Goal: Task Accomplishment & Management: Manage account settings

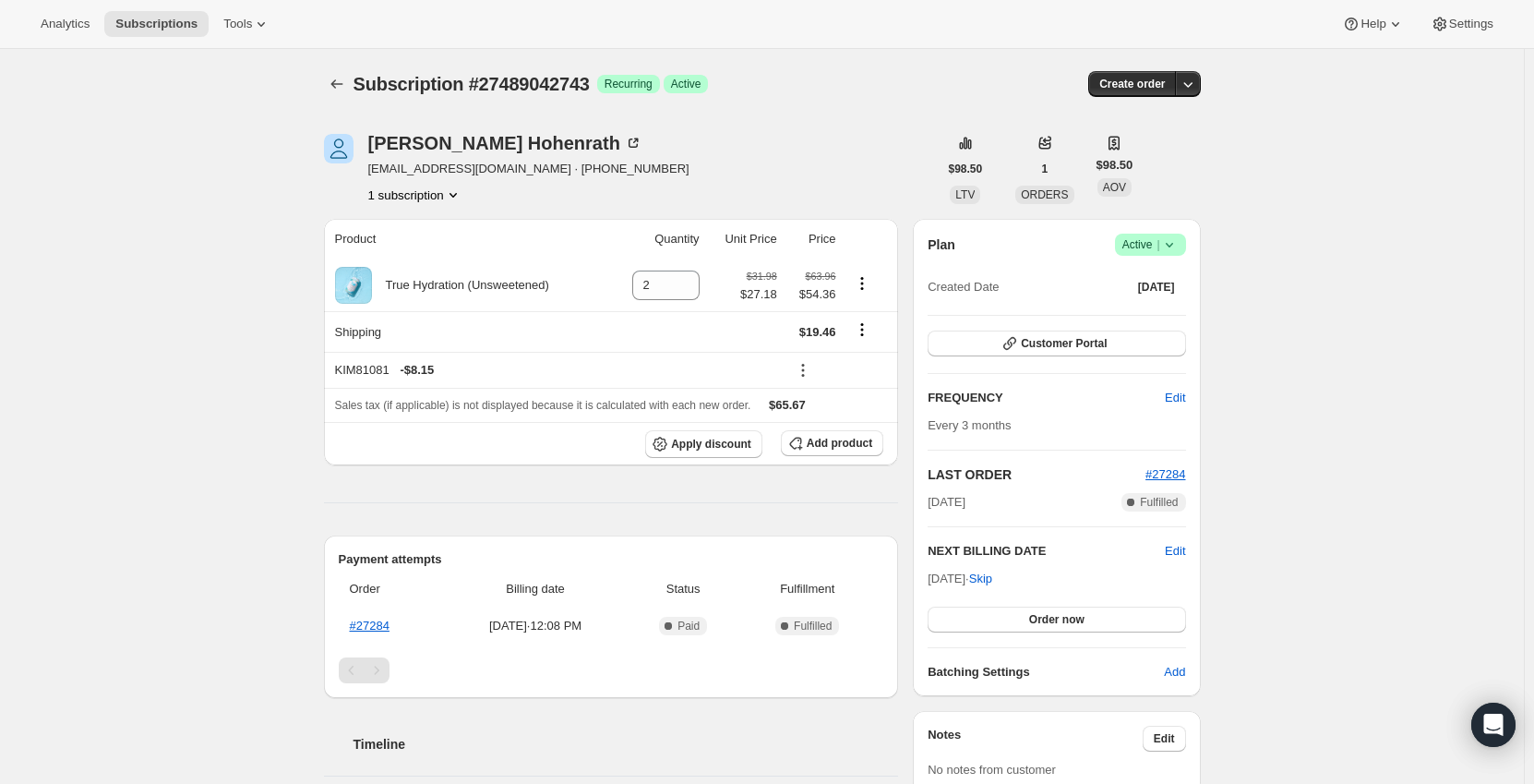
click at [1160, 248] on span "Active |" at bounding box center [1150, 244] width 56 height 18
click at [1160, 312] on span "Cancel subscription" at bounding box center [1156, 312] width 104 height 14
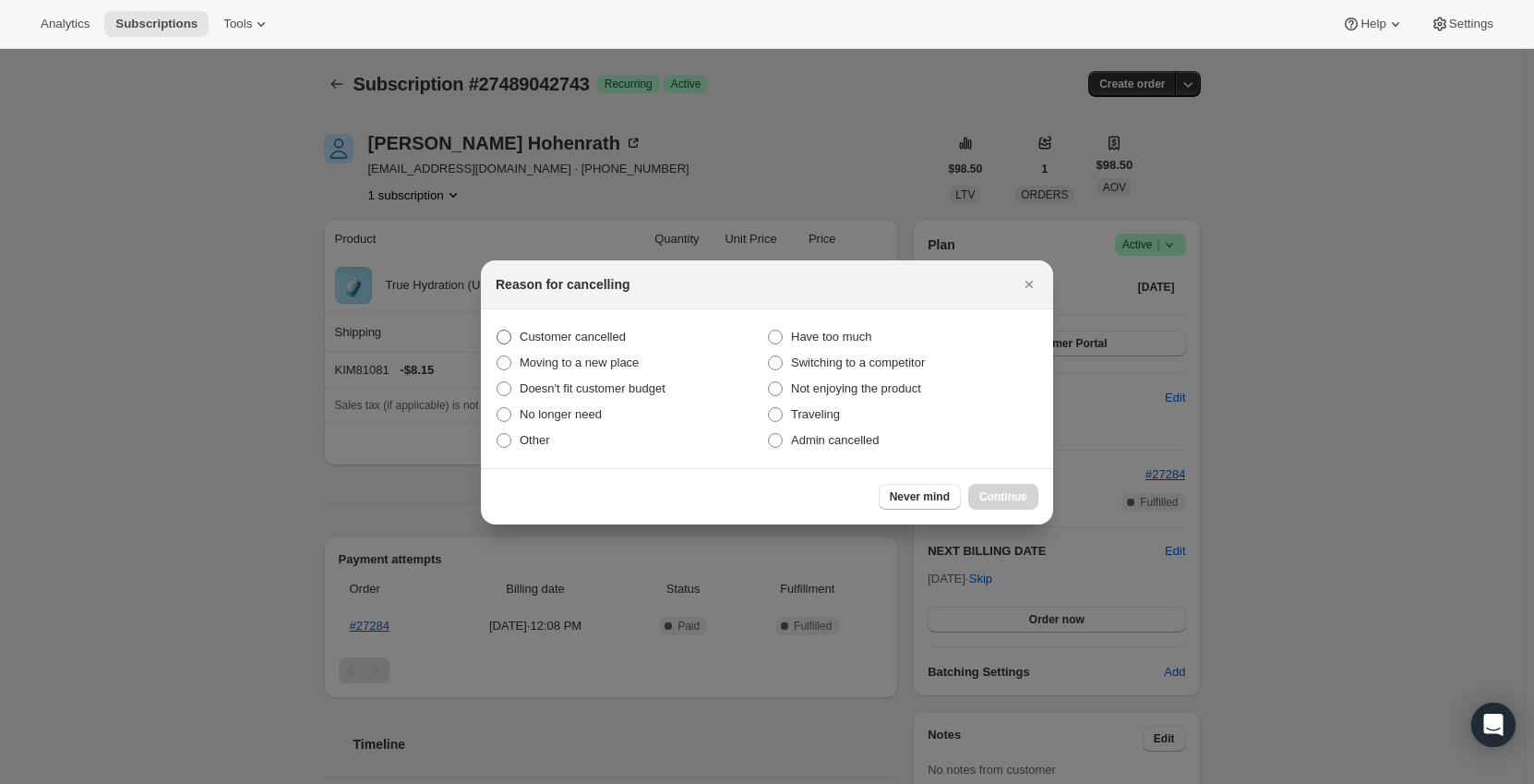
click at [601, 336] on span "Customer cancelled" at bounding box center [573, 336] width 106 height 14
click at [497, 331] on input "Customer cancelled" at bounding box center [496, 330] width 1 height 1
radio input "true"
click at [998, 492] on span "Continue" at bounding box center [1003, 497] width 48 height 15
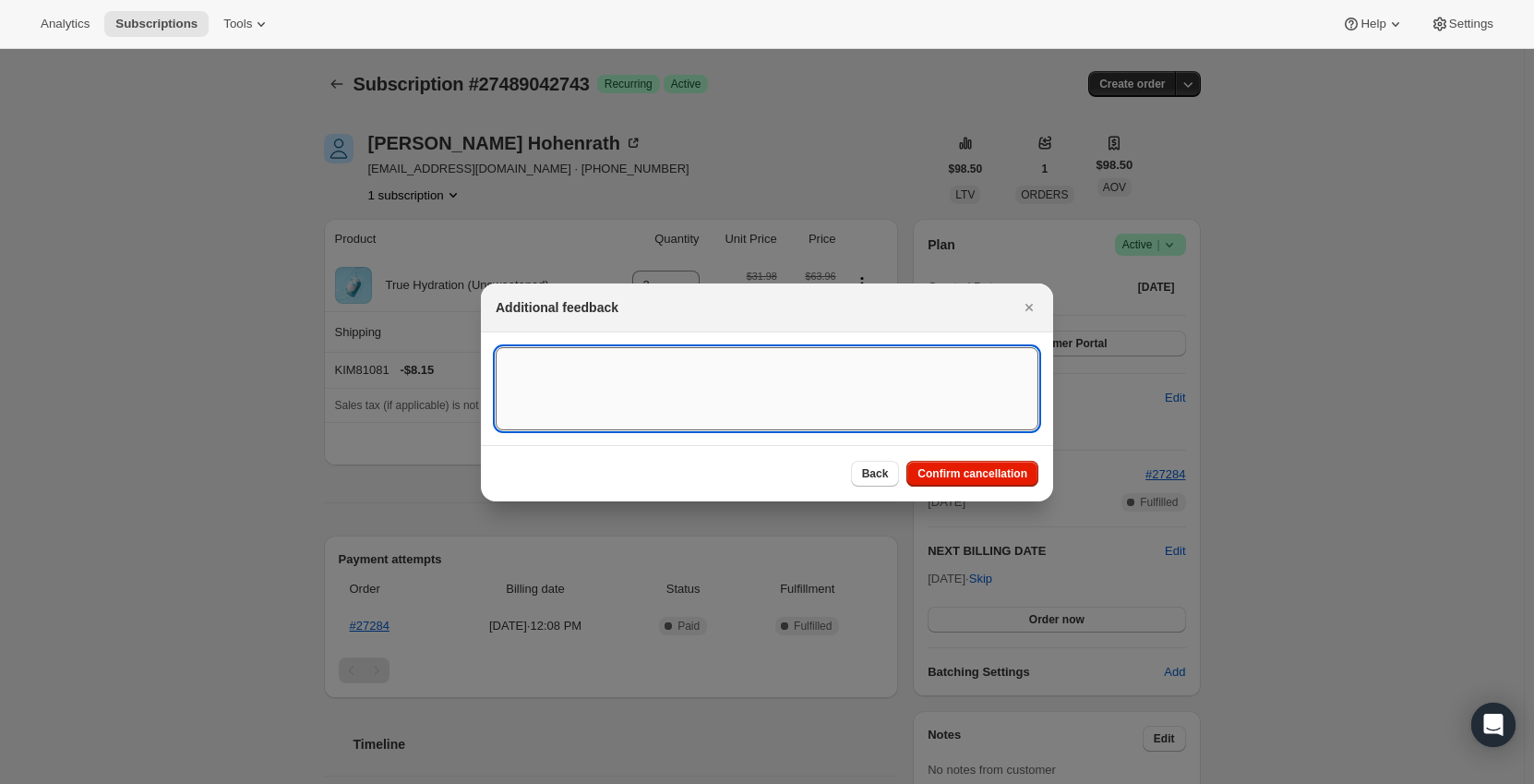
click at [729, 395] on textarea ":rbh:" at bounding box center [767, 388] width 543 height 83
type textarea "c"
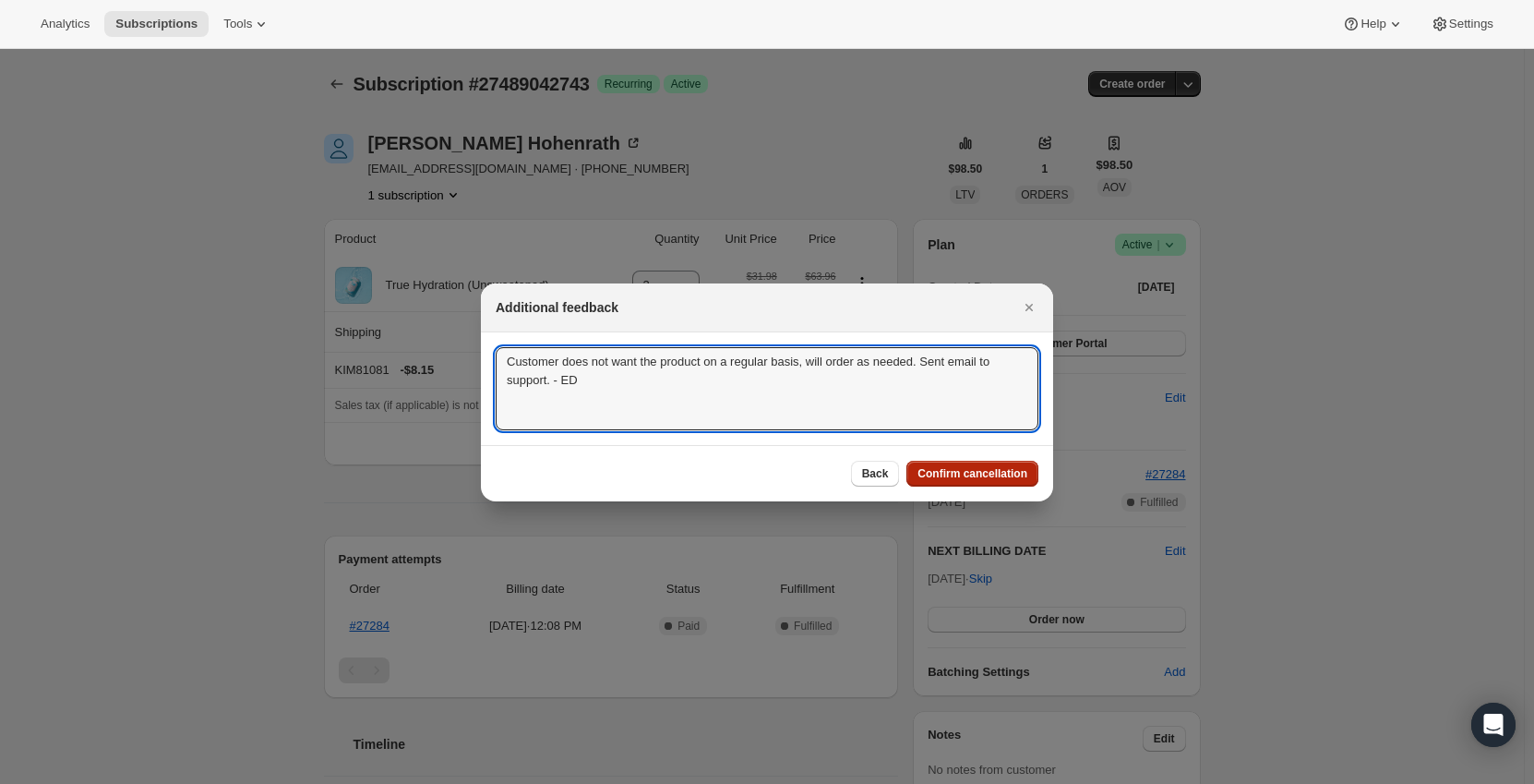
type textarea "Customer does not want the product on a regular basis, will order as needed. Se…"
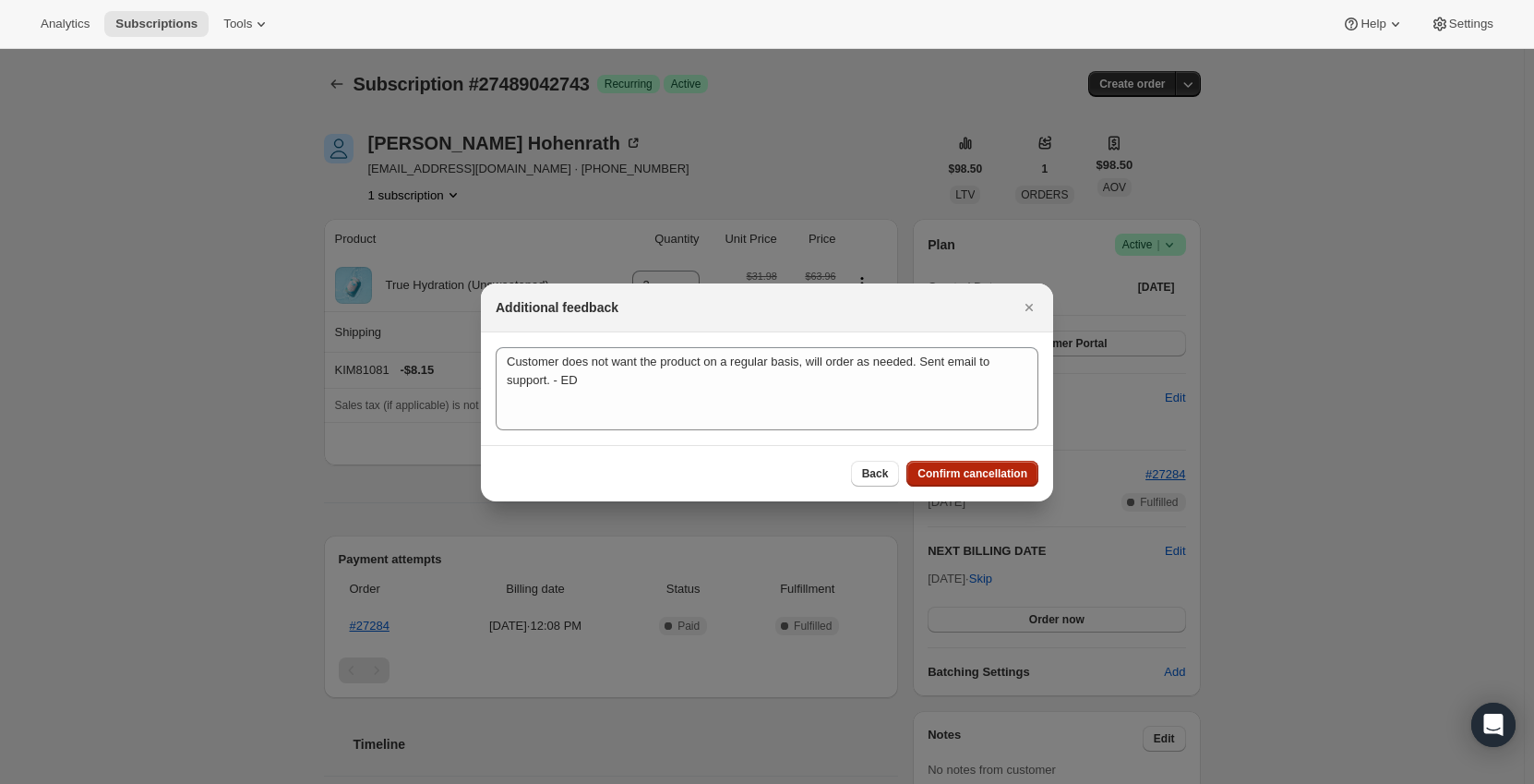
click at [944, 470] on span "Confirm cancellation" at bounding box center [972, 473] width 110 height 15
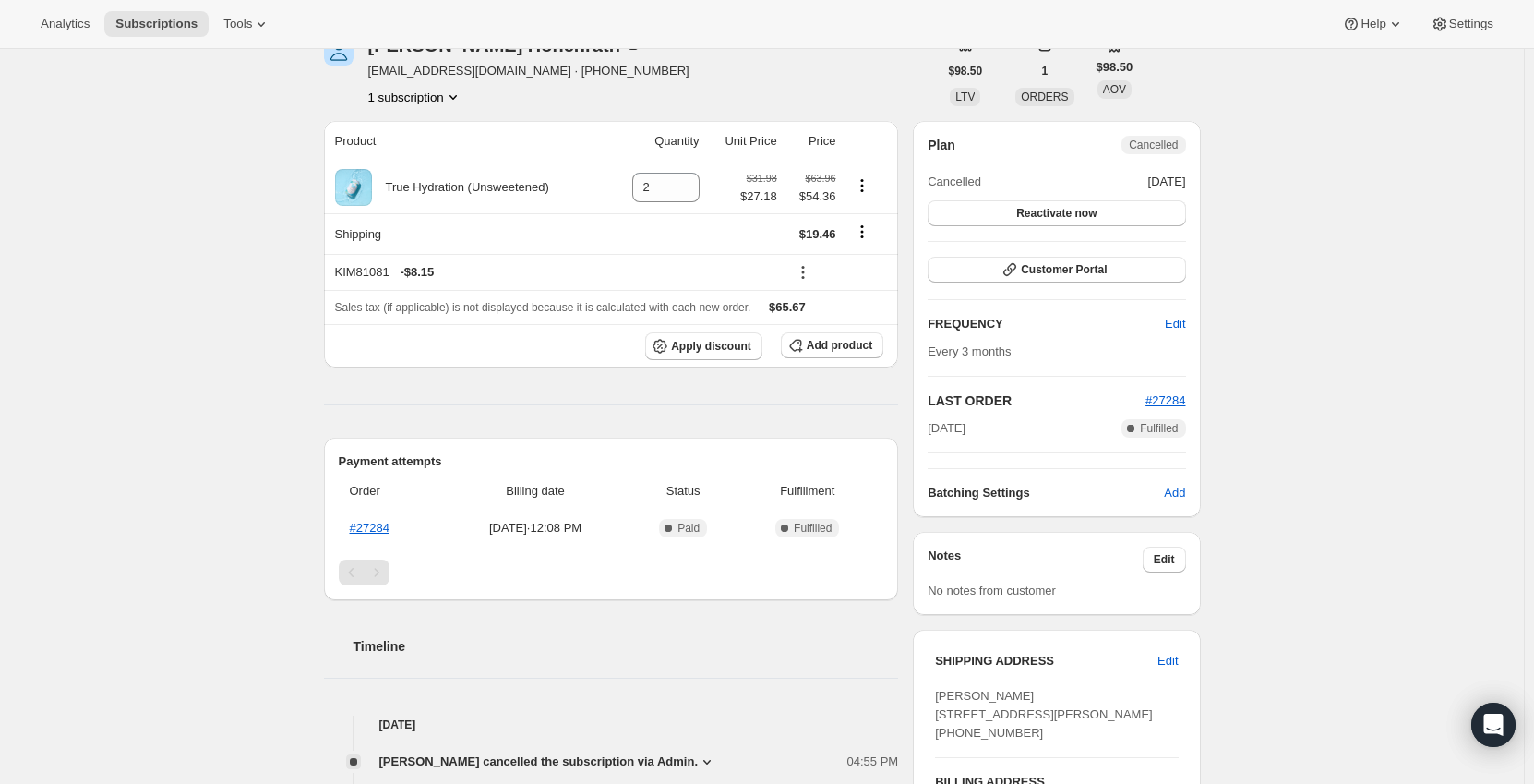
scroll to position [185, 0]
click at [804, 271] on icon at bounding box center [802, 271] width 3 height 3
click at [247, 284] on div "Subscription #27489042743. This page is ready Subscription #27489042743 Success…" at bounding box center [762, 715] width 1524 height 1702
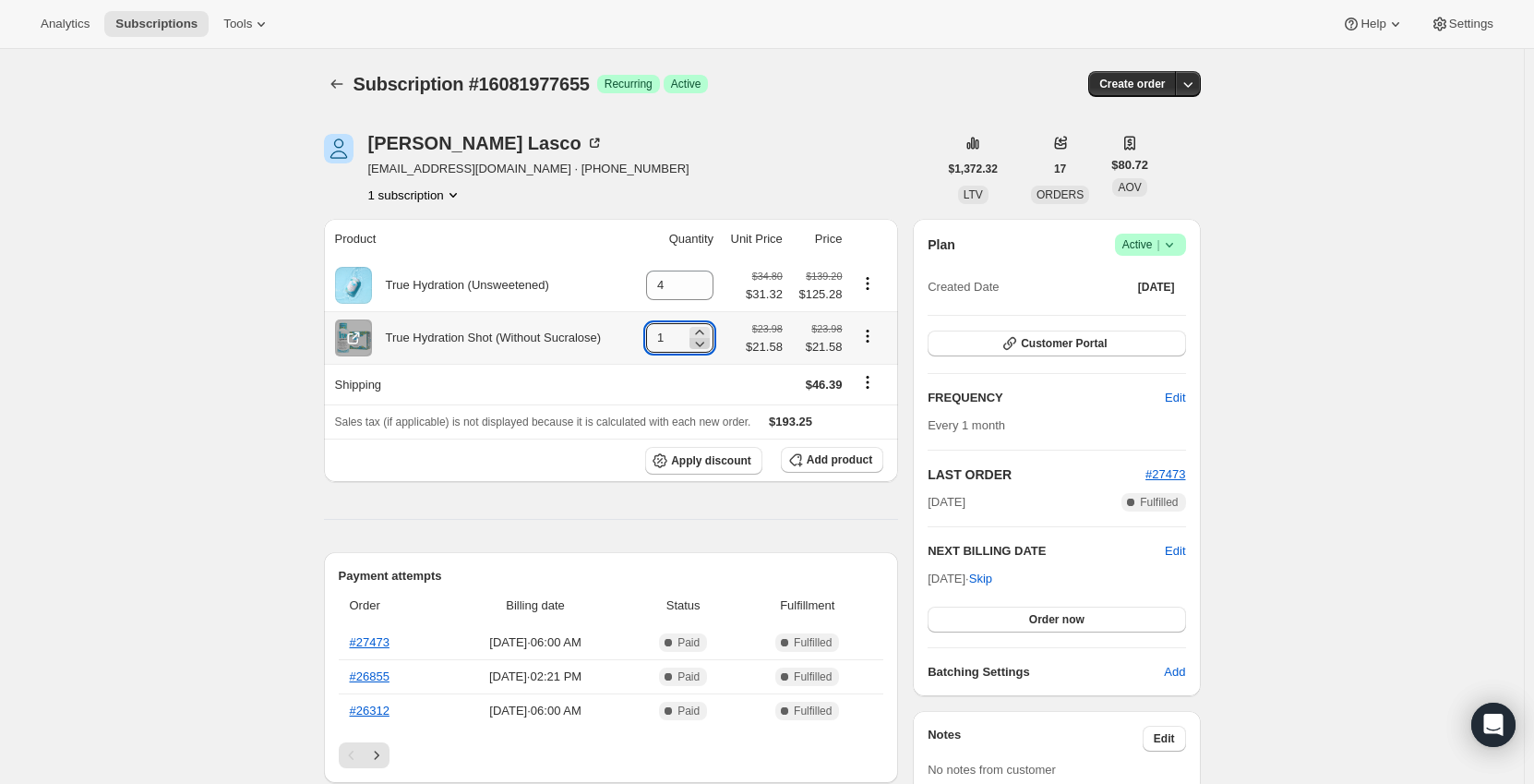
click at [705, 346] on icon at bounding box center [701, 345] width 10 height 6
type input "0"
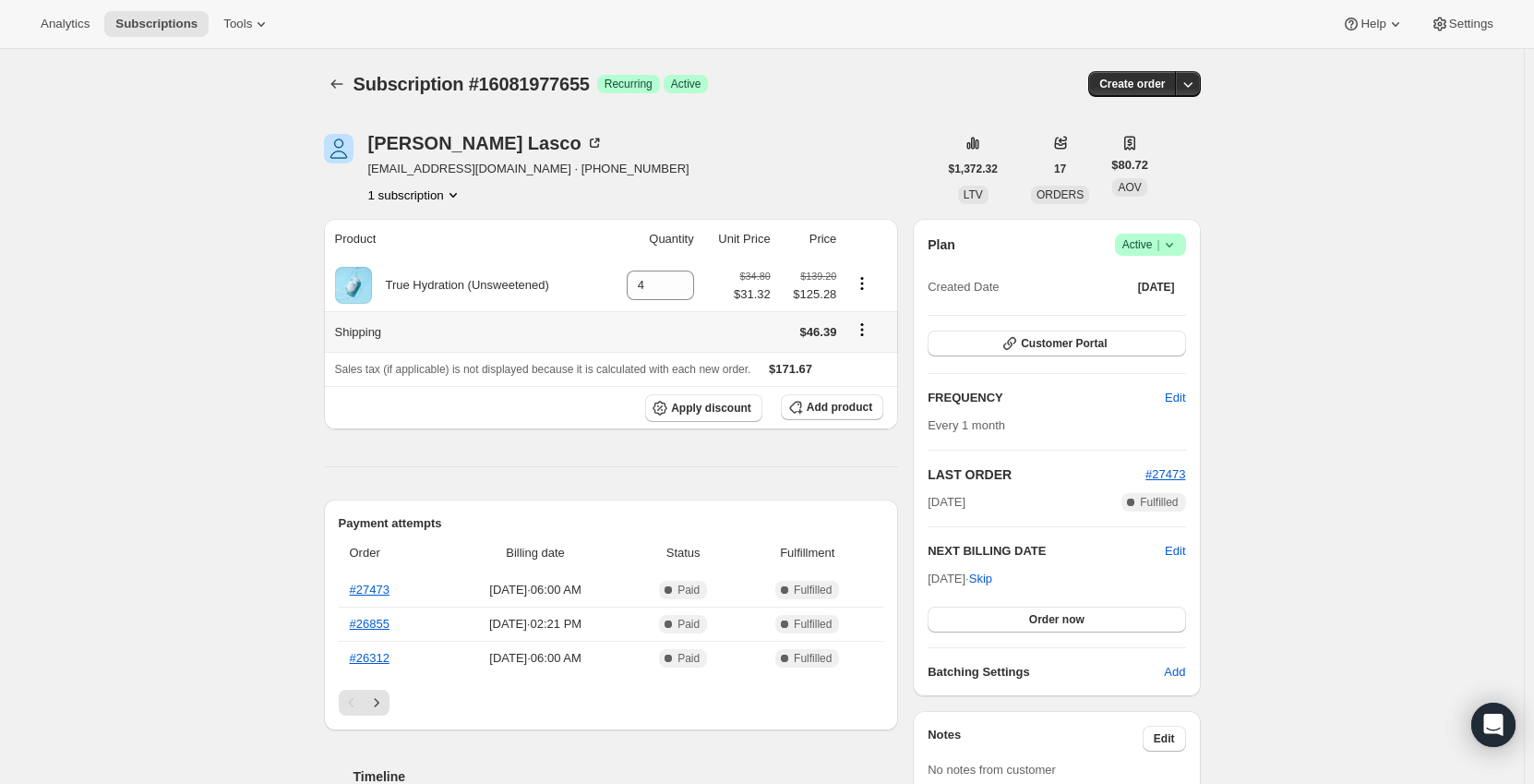
click at [864, 337] on icon "Shipping actions" at bounding box center [861, 329] width 18 height 18
click at [869, 367] on span "Edit shipping rate" at bounding box center [865, 366] width 92 height 14
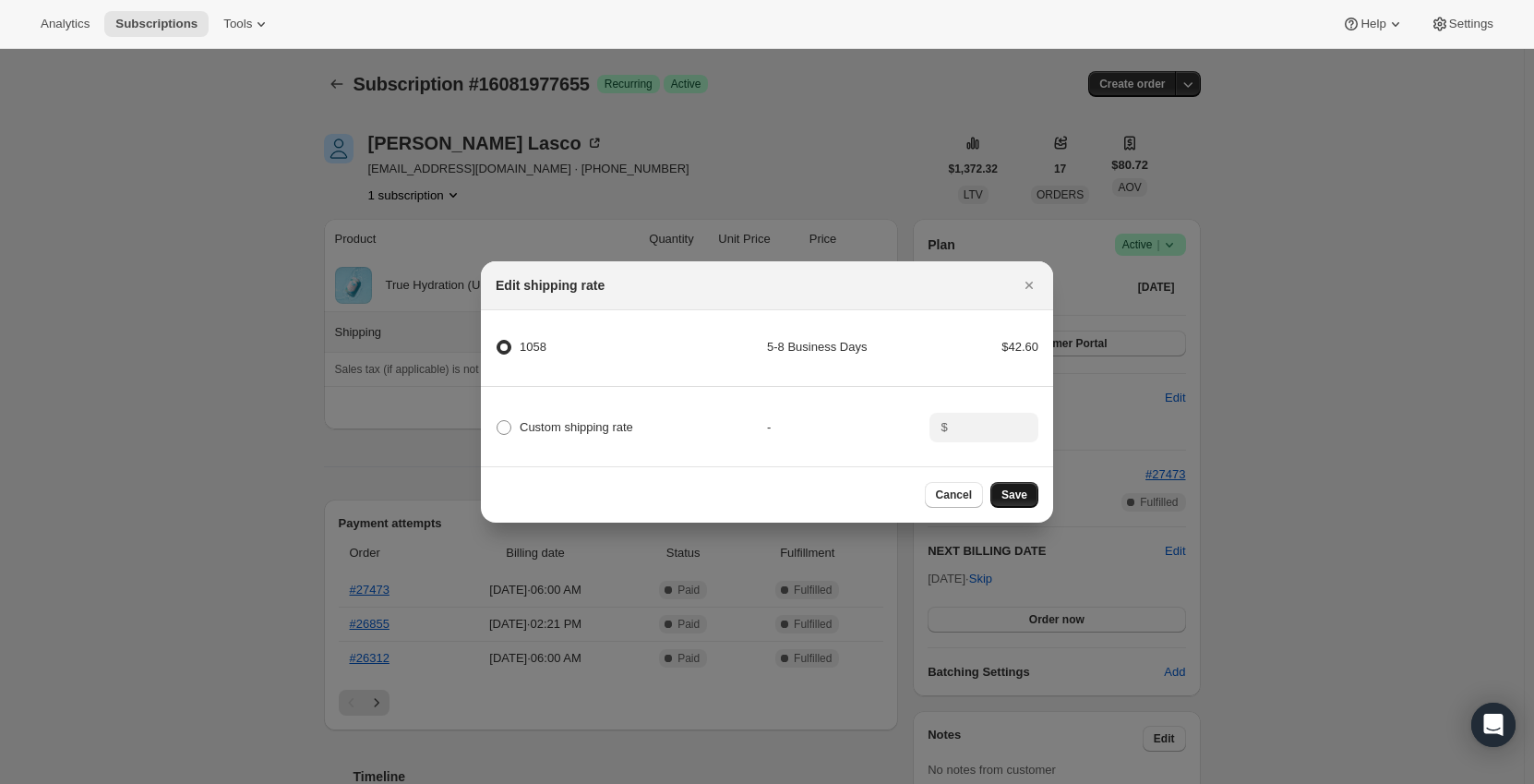
click at [1020, 499] on span "Save" at bounding box center [1014, 495] width 26 height 15
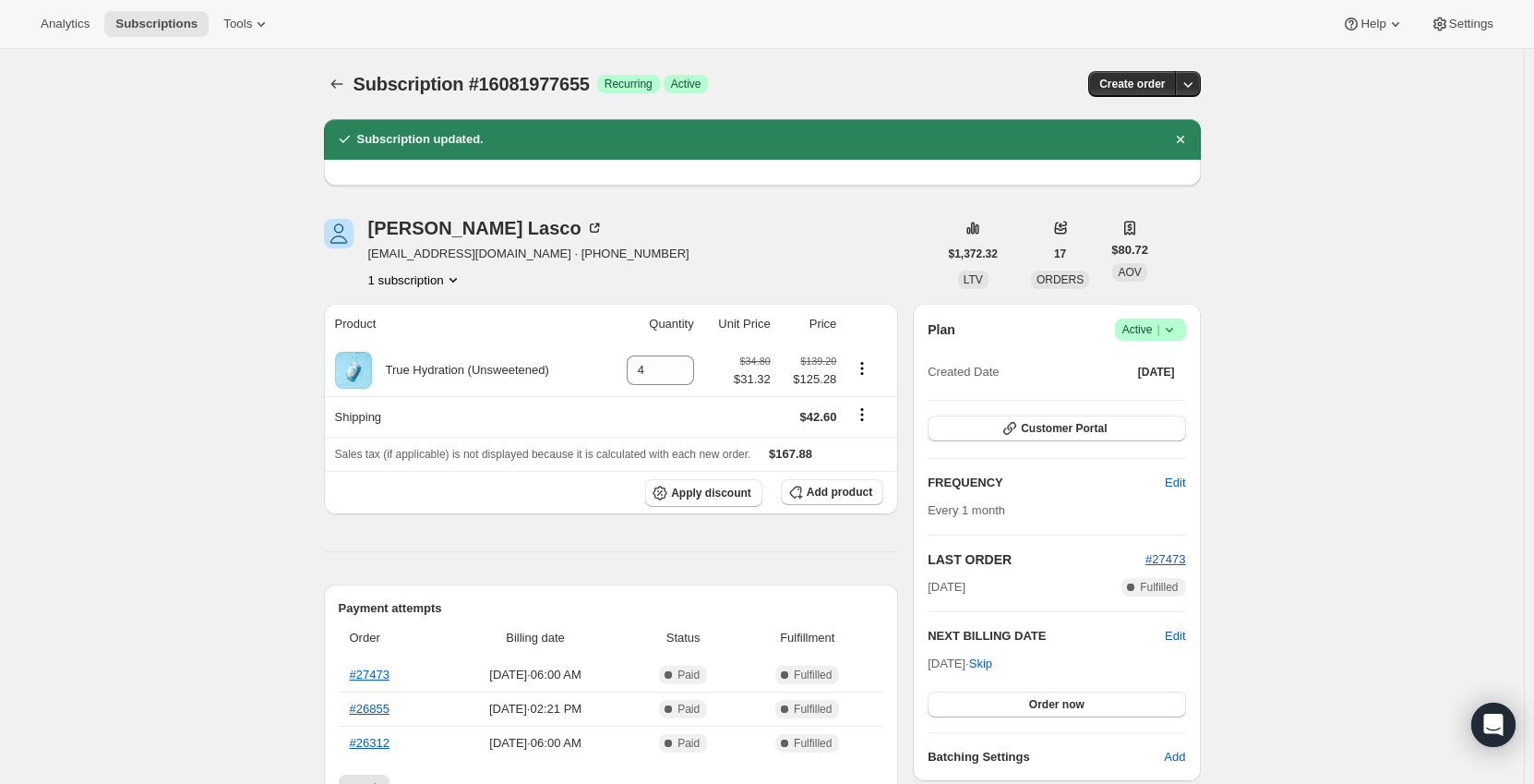
click at [336, 86] on icon "Subscriptions" at bounding box center [336, 83] width 18 height 18
